Goal: Transaction & Acquisition: Purchase product/service

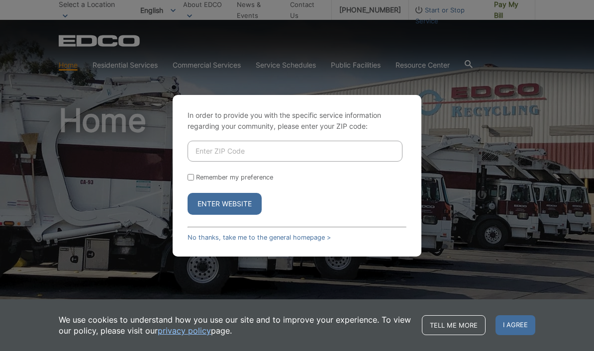
click at [375, 162] on input "Enter ZIP Code" at bounding box center [295, 151] width 215 height 21
type input "92082"
click at [186, 191] on div "In order to provide you with the specific service information regarding your co…" at bounding box center [297, 176] width 249 height 162
click at [192, 181] on input "Remember my preference" at bounding box center [191, 177] width 6 height 6
checkbox input "true"
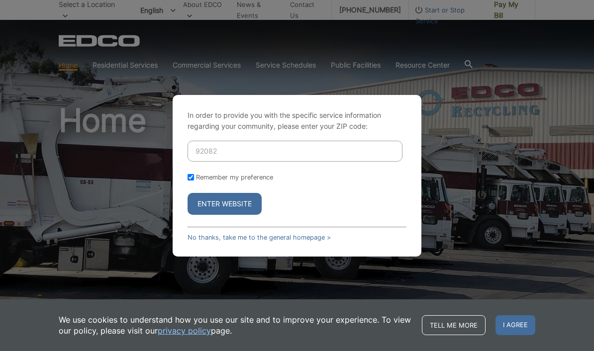
click at [205, 215] on button "Enter Website" at bounding box center [225, 204] width 74 height 22
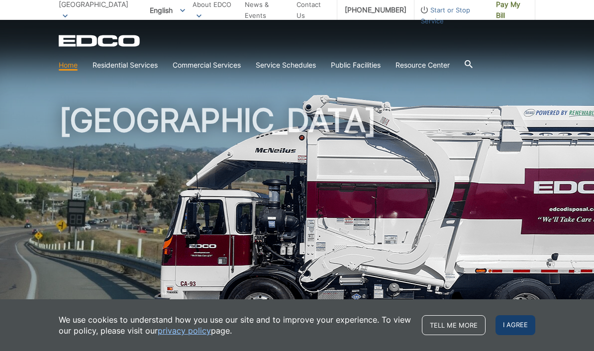
click at [525, 318] on span "I agree" at bounding box center [516, 325] width 40 height 20
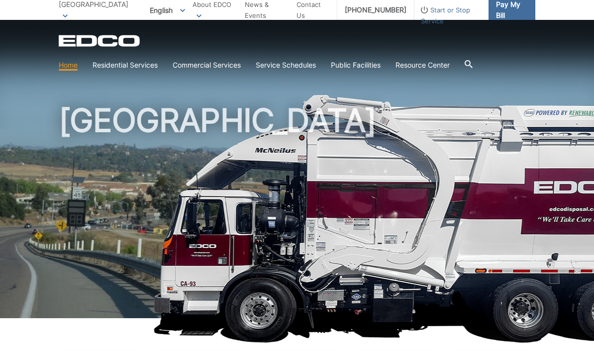
click at [518, 6] on span "Pay My Bill" at bounding box center [511, 10] width 31 height 22
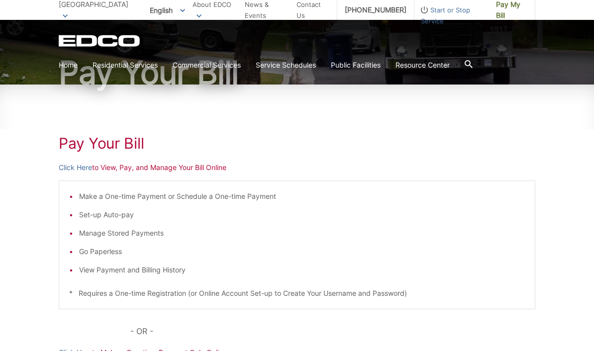
scroll to position [94, 0]
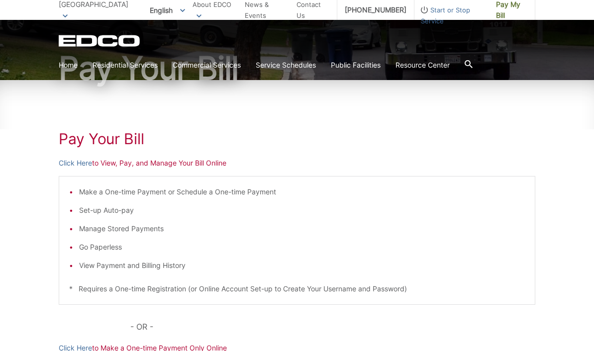
click at [182, 165] on p "Click Here to View, Pay, and Manage Your Bill Online" at bounding box center [297, 163] width 477 height 11
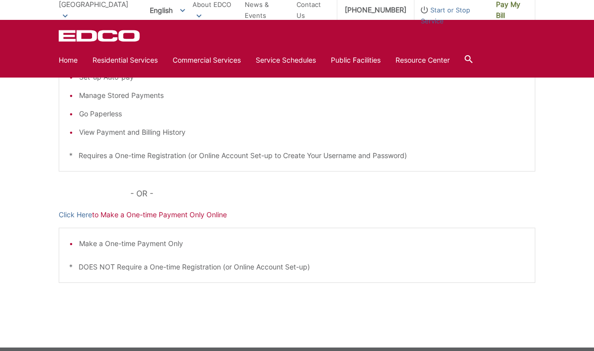
scroll to position [228, 0]
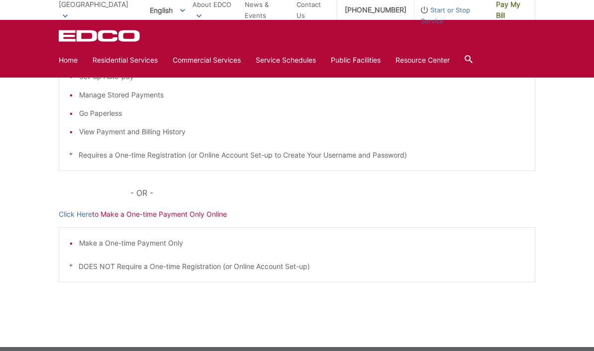
click at [379, 212] on p "Click Here to Make a One-time Payment Only Online" at bounding box center [297, 214] width 477 height 11
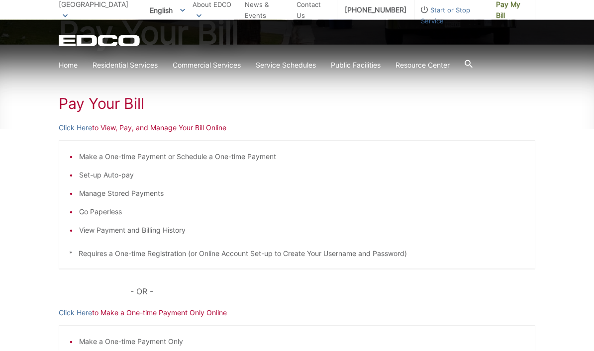
scroll to position [126, 0]
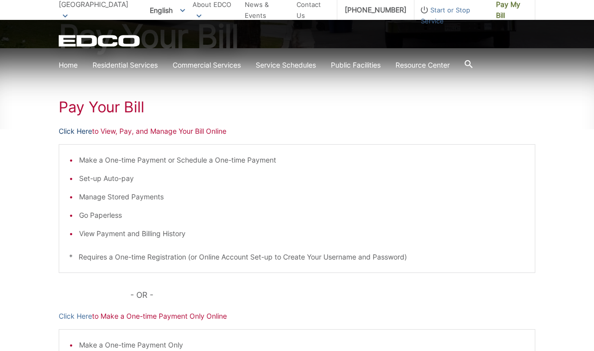
click at [79, 133] on link "Click Here" at bounding box center [75, 131] width 33 height 11
